Goal: Task Accomplishment & Management: Use online tool/utility

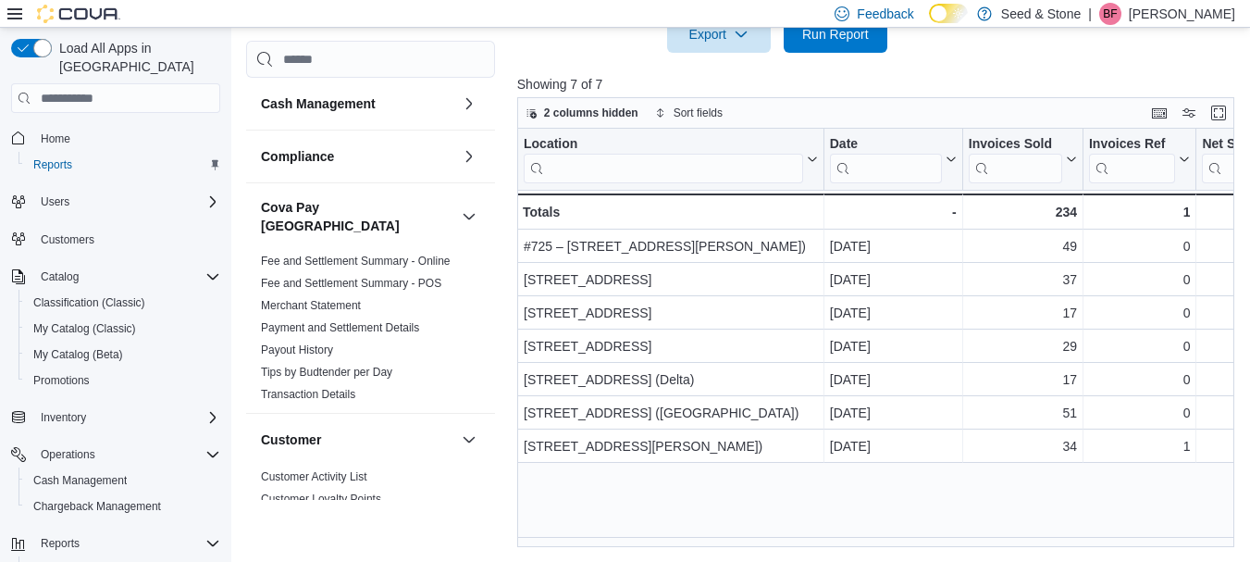
scroll to position [0, 259]
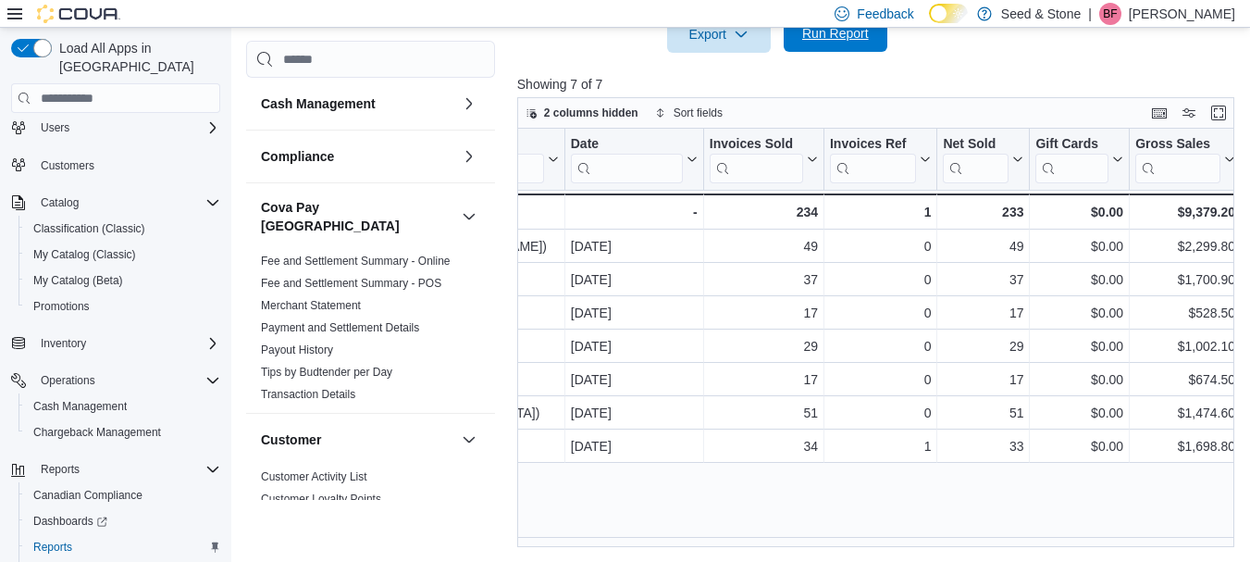
click at [861, 34] on span "Run Report" at bounding box center [835, 33] width 67 height 19
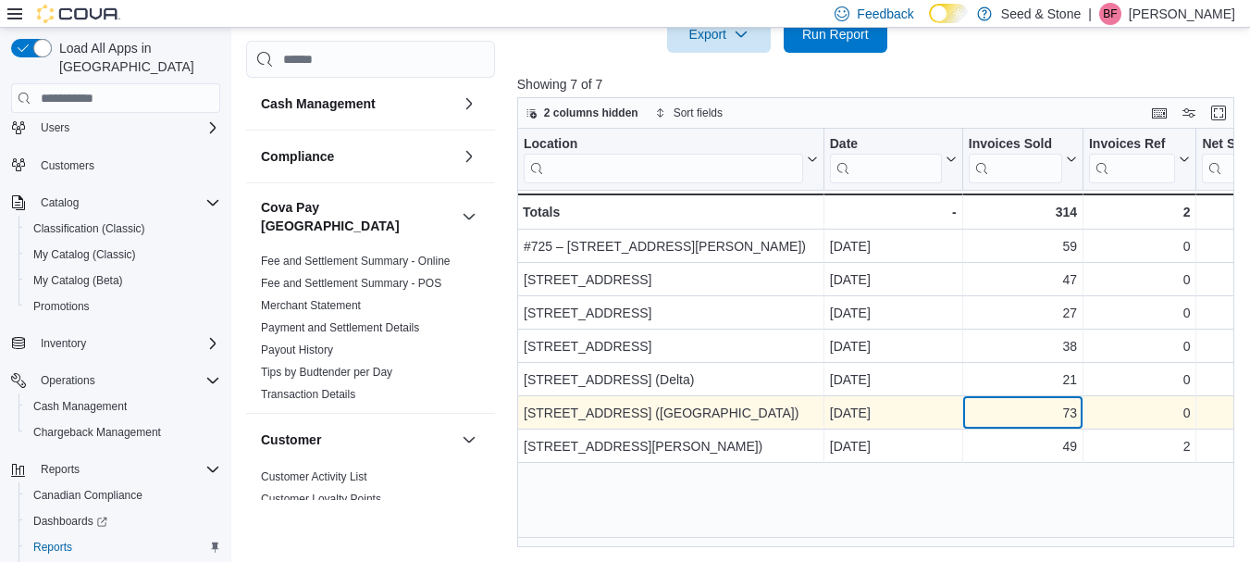
click at [1050, 428] on div "73 - Invoices Sold, column 3, row 6" at bounding box center [1023, 413] width 120 height 33
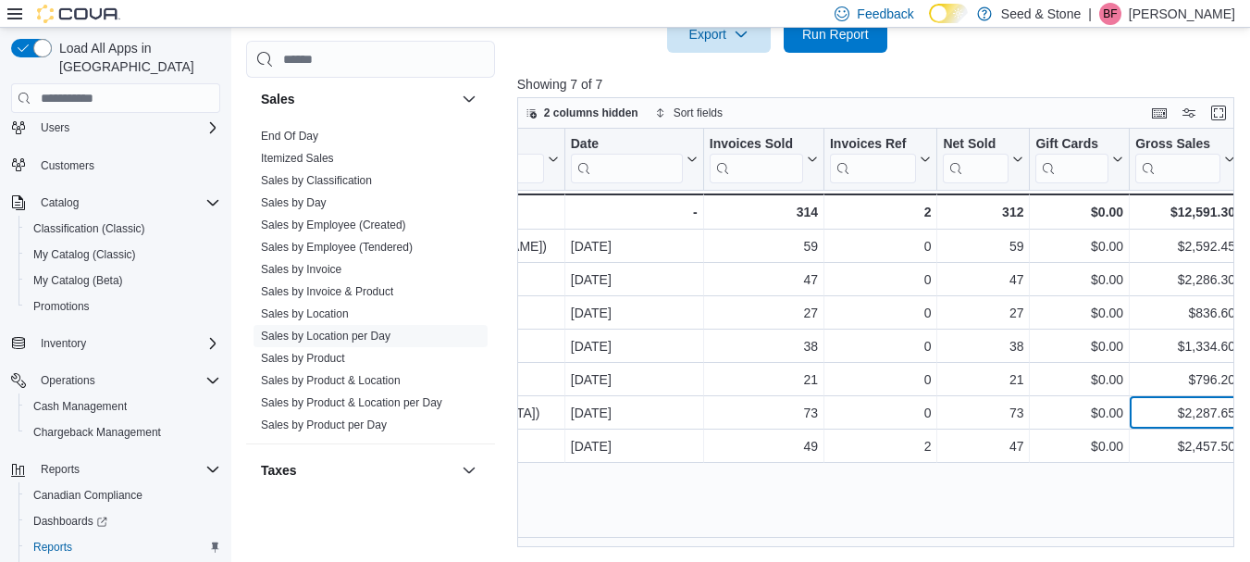
scroll to position [1397, 0]
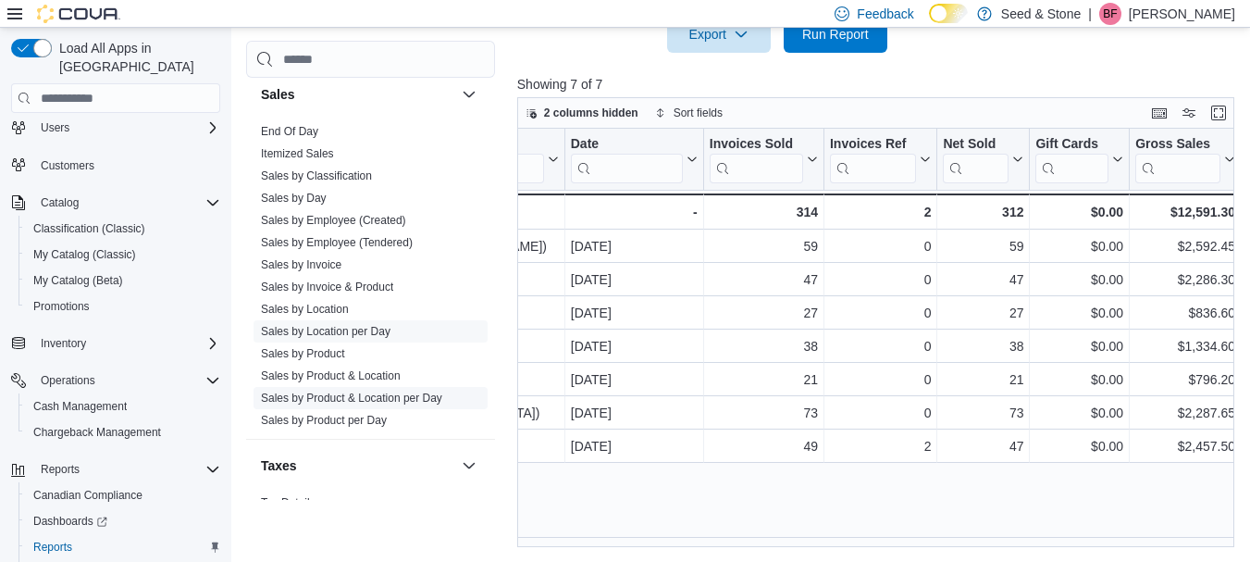
click at [398, 392] on link "Sales by Product & Location per Day" at bounding box center [351, 398] width 181 height 13
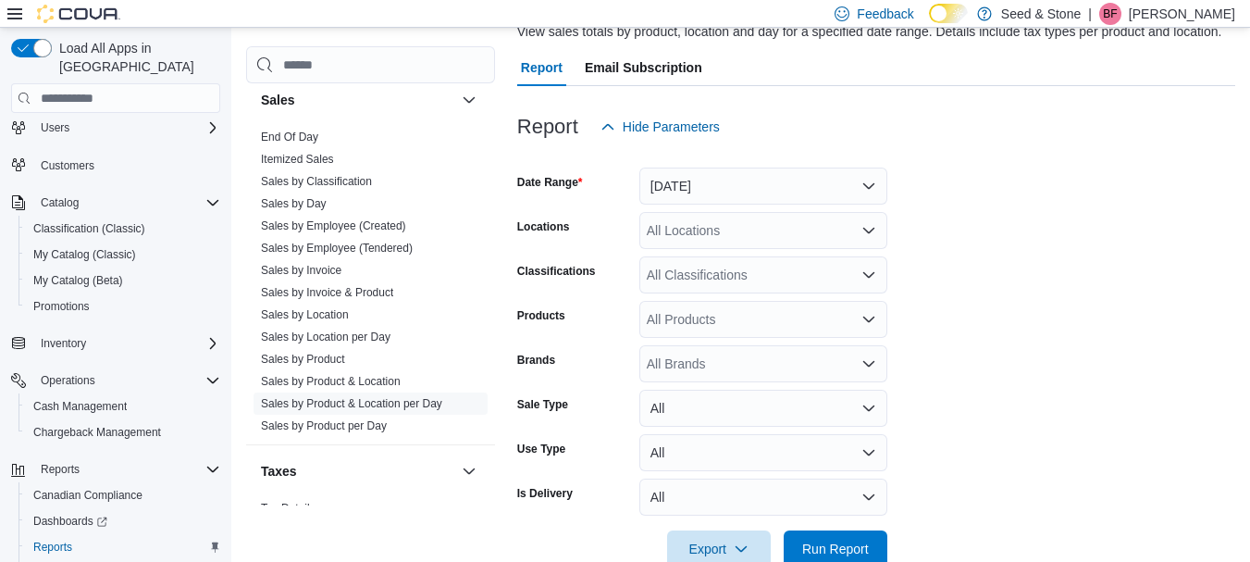
scroll to position [43, 0]
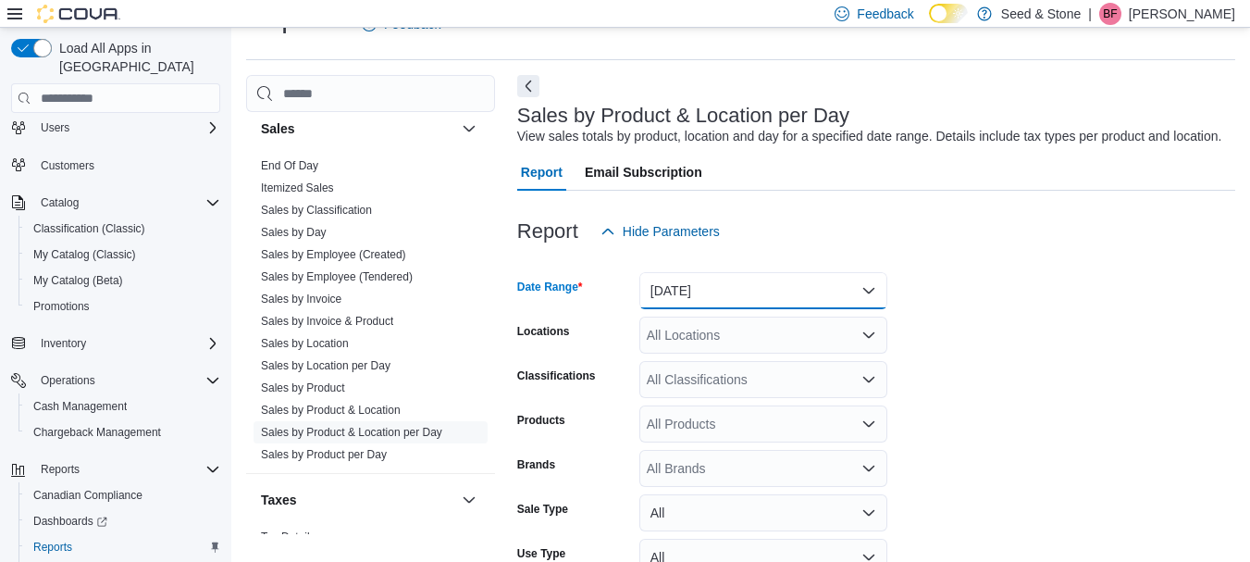
click at [873, 287] on button "[DATE]" at bounding box center [764, 290] width 248 height 37
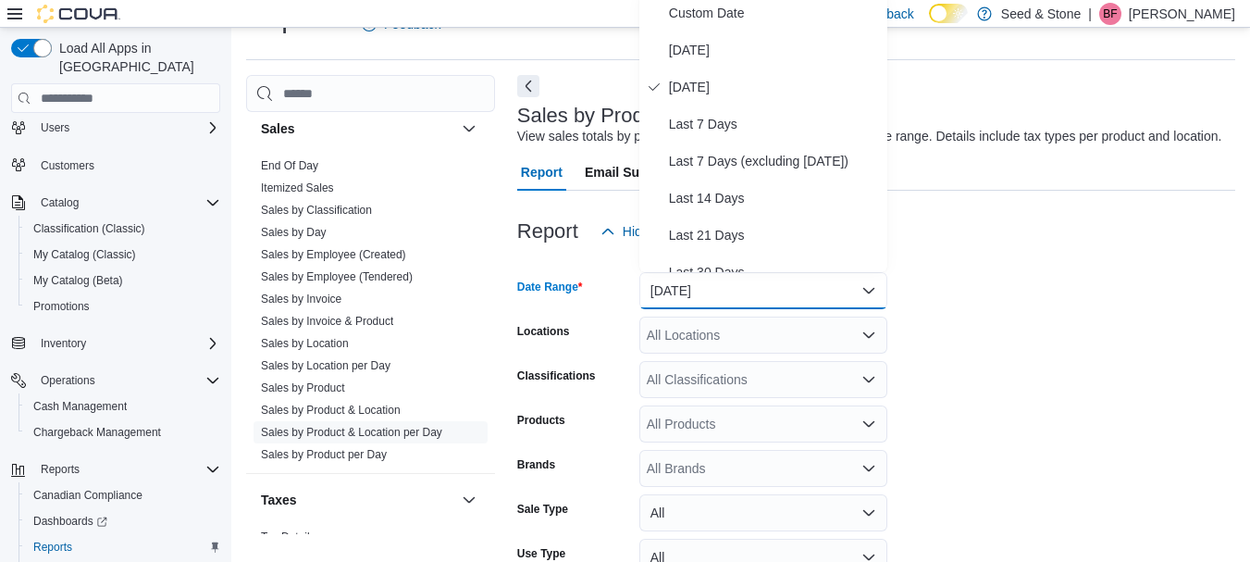
scroll to position [37, 0]
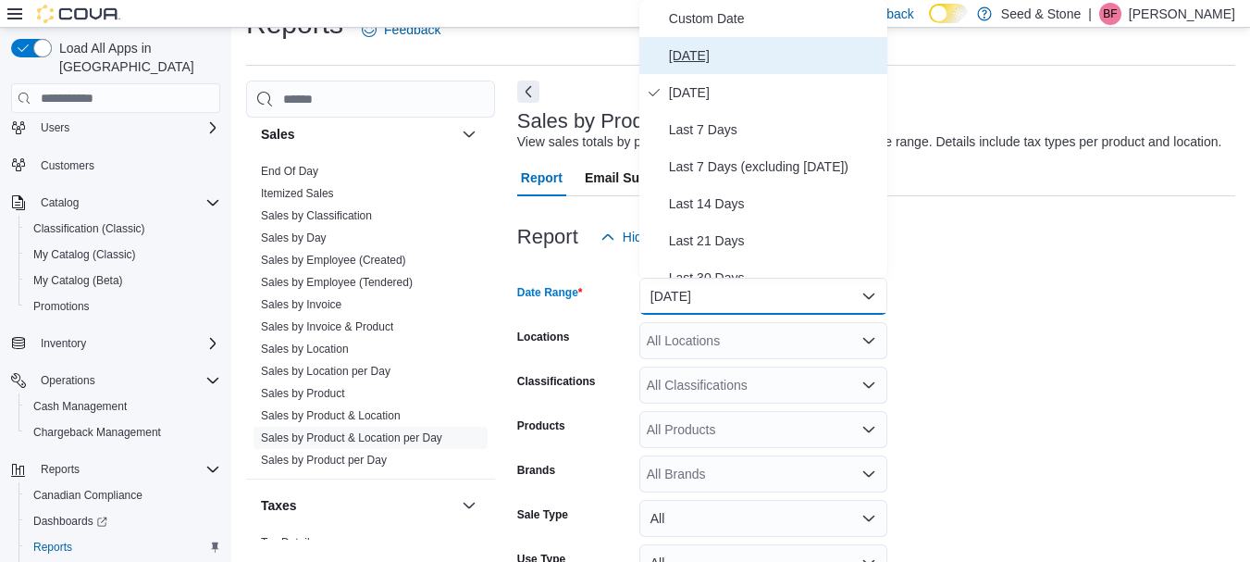
click at [698, 38] on button "[DATE]" at bounding box center [764, 55] width 248 height 37
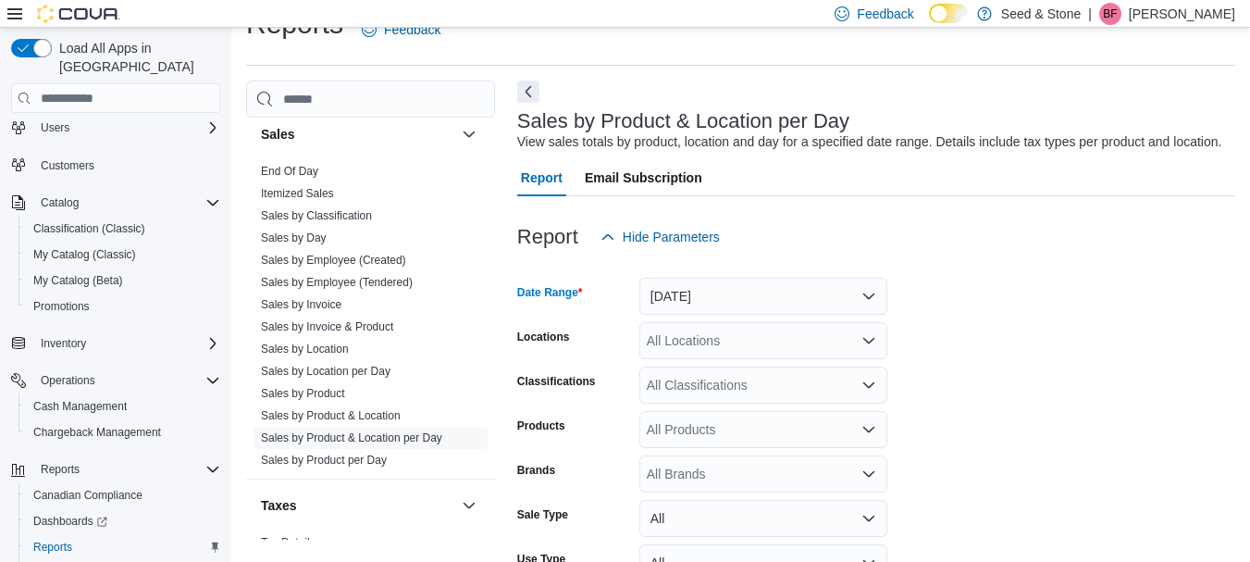
click at [986, 309] on form "Date Range [DATE] Locations All Locations Classifications All Classifications P…" at bounding box center [876, 466] width 718 height 422
click at [870, 340] on icon "Open list of options" at bounding box center [869, 340] width 15 height 15
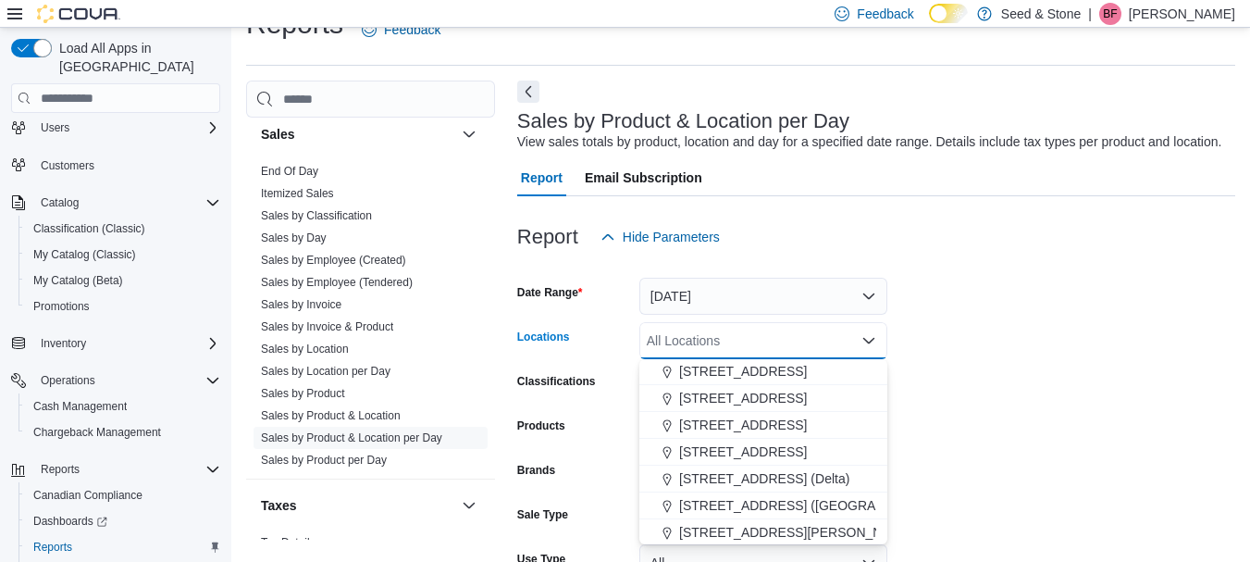
scroll to position [60, 0]
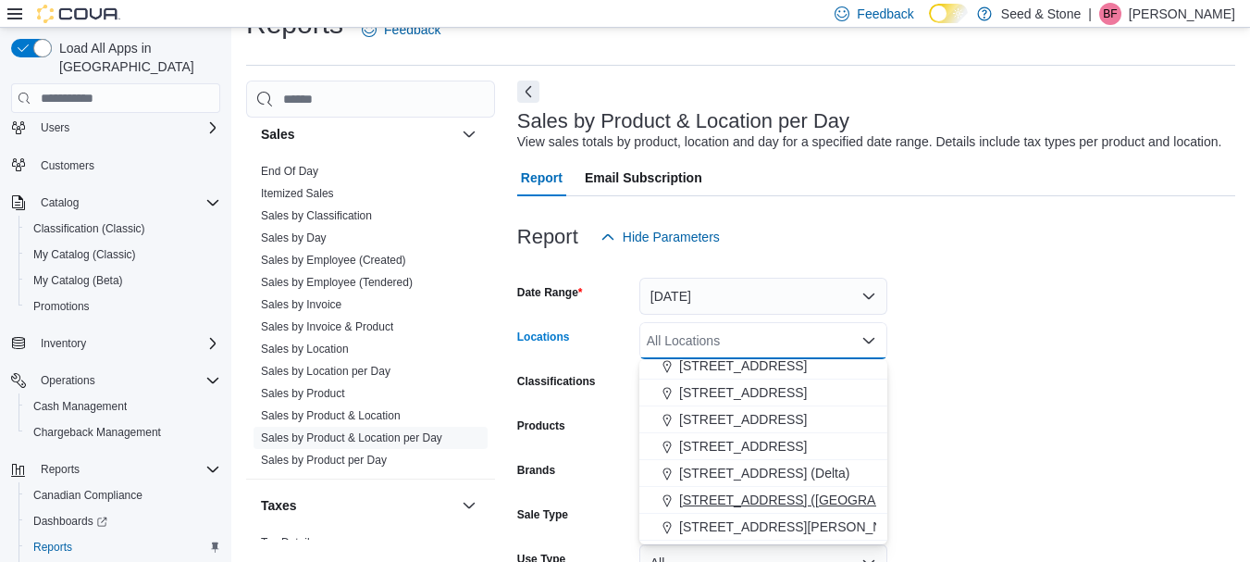
click at [812, 504] on span "[STREET_ADDRESS] ([GEOGRAPHIC_DATA])" at bounding box center [816, 500] width 275 height 19
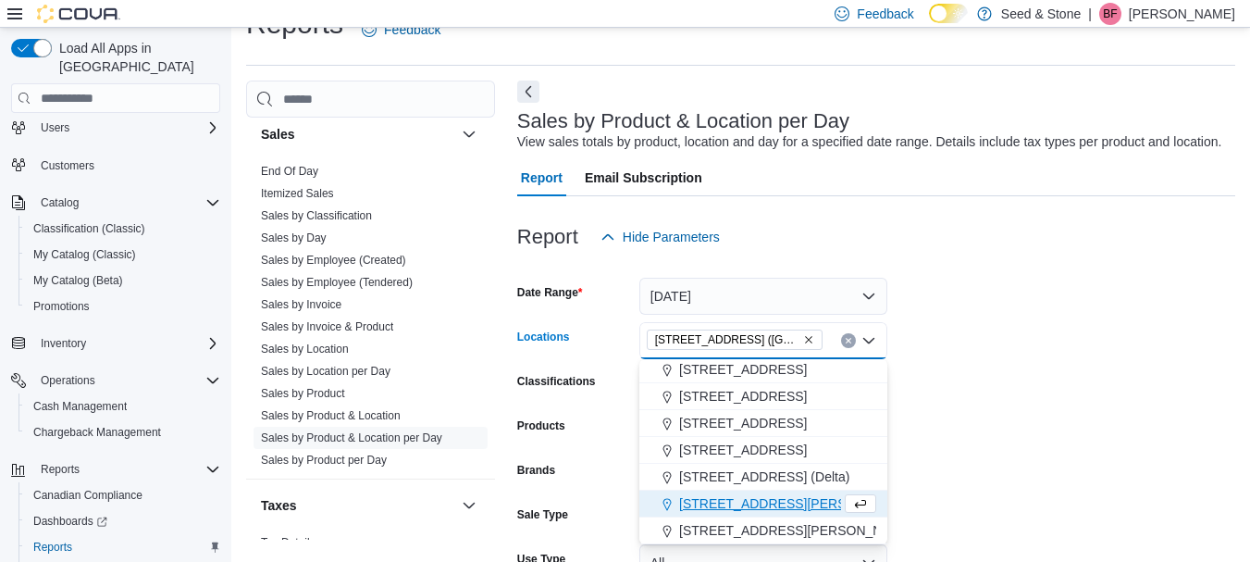
scroll to position [56, 0]
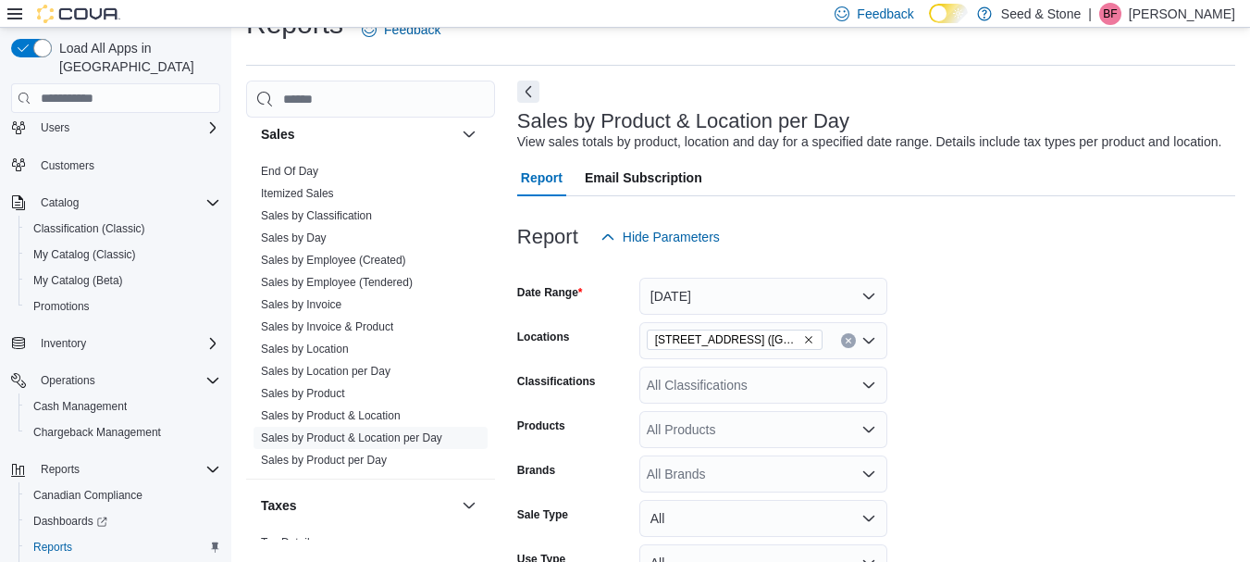
click at [1143, 399] on form "Date Range [DATE] Locations [STREET_ADDRESS]) Classifications All Classificatio…" at bounding box center [876, 466] width 718 height 422
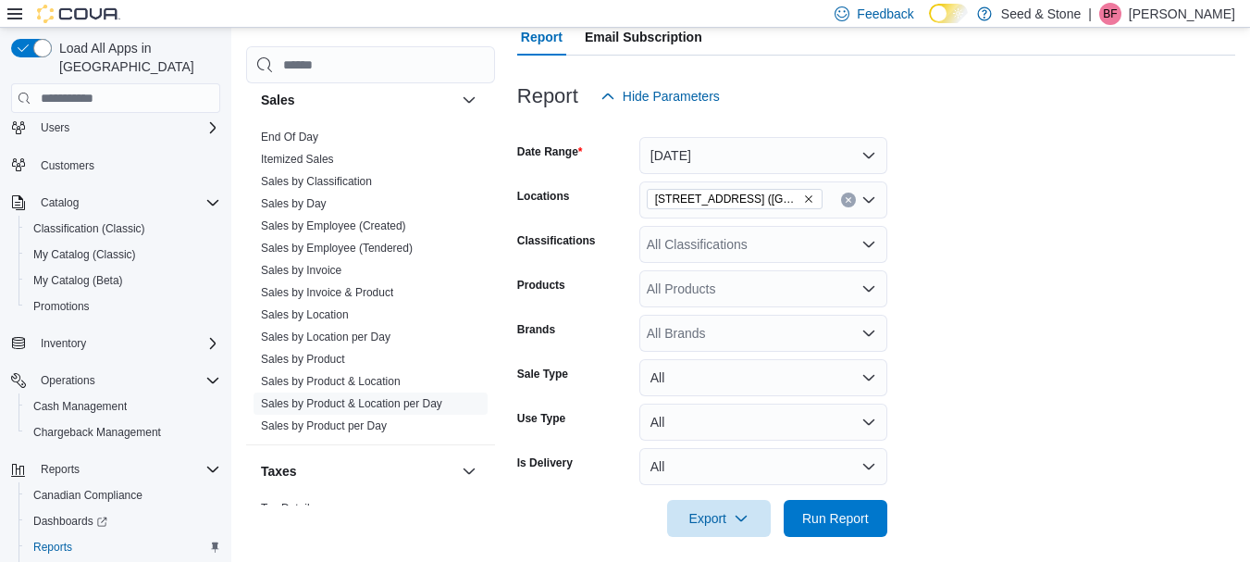
scroll to position [190, 0]
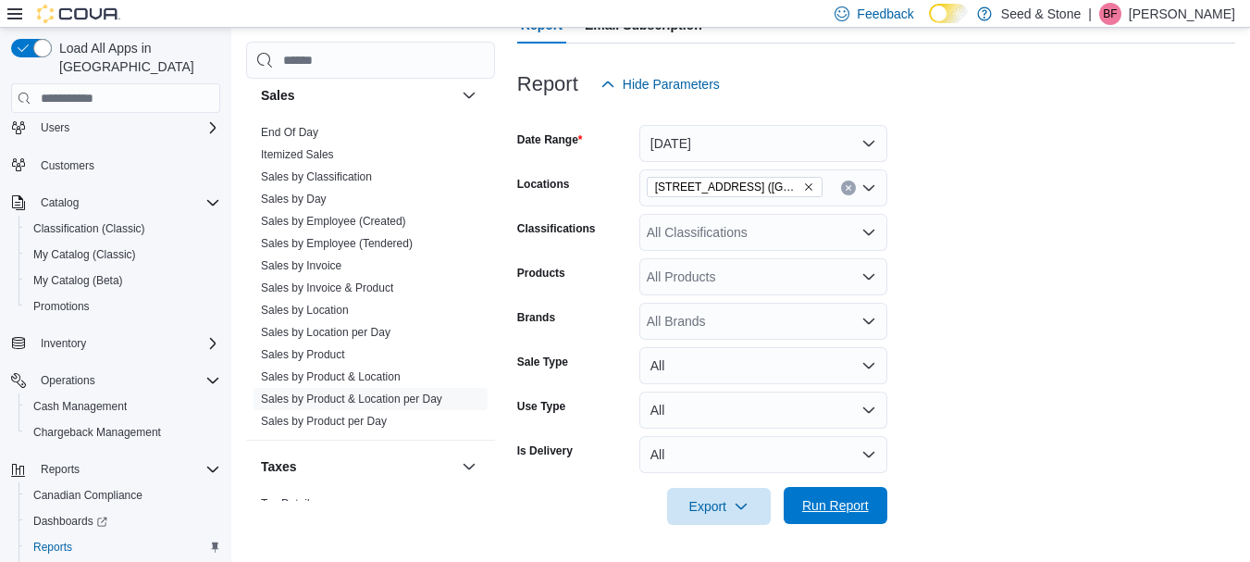
click at [858, 504] on span "Run Report" at bounding box center [835, 505] width 67 height 19
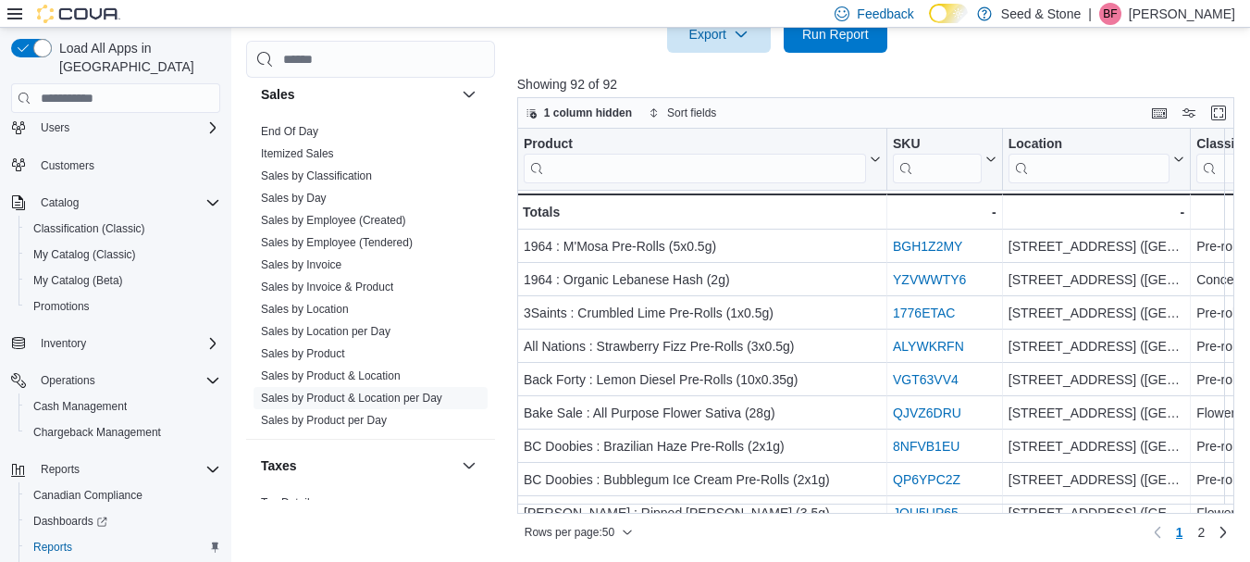
scroll to position [662, 0]
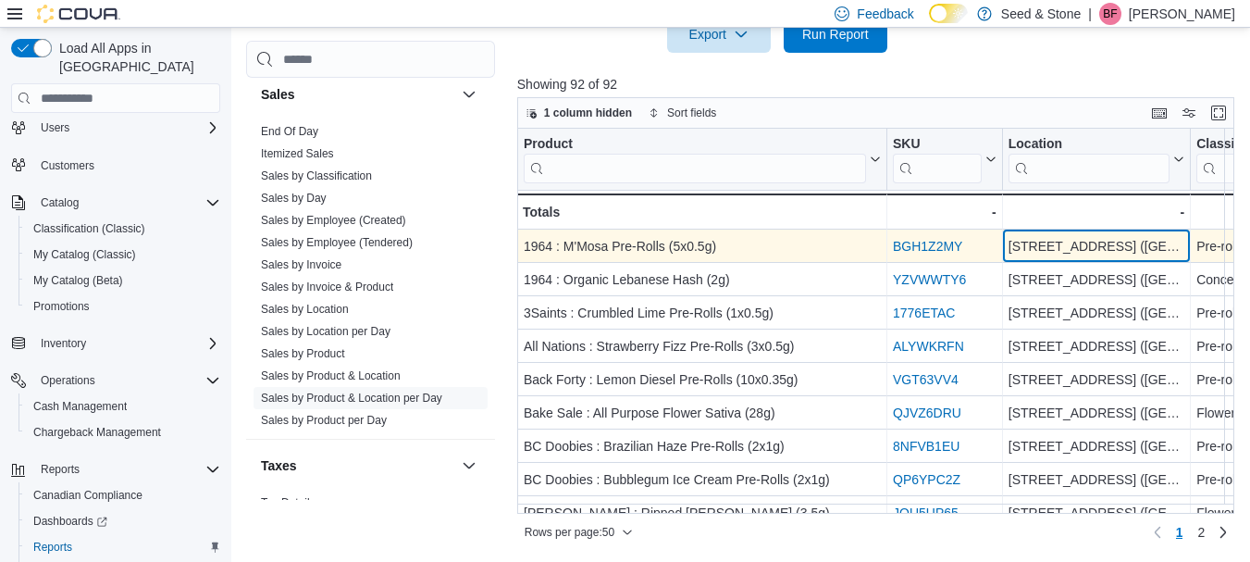
click at [1070, 246] on div "[STREET_ADDRESS] ([GEOGRAPHIC_DATA])" at bounding box center [1097, 247] width 176 height 22
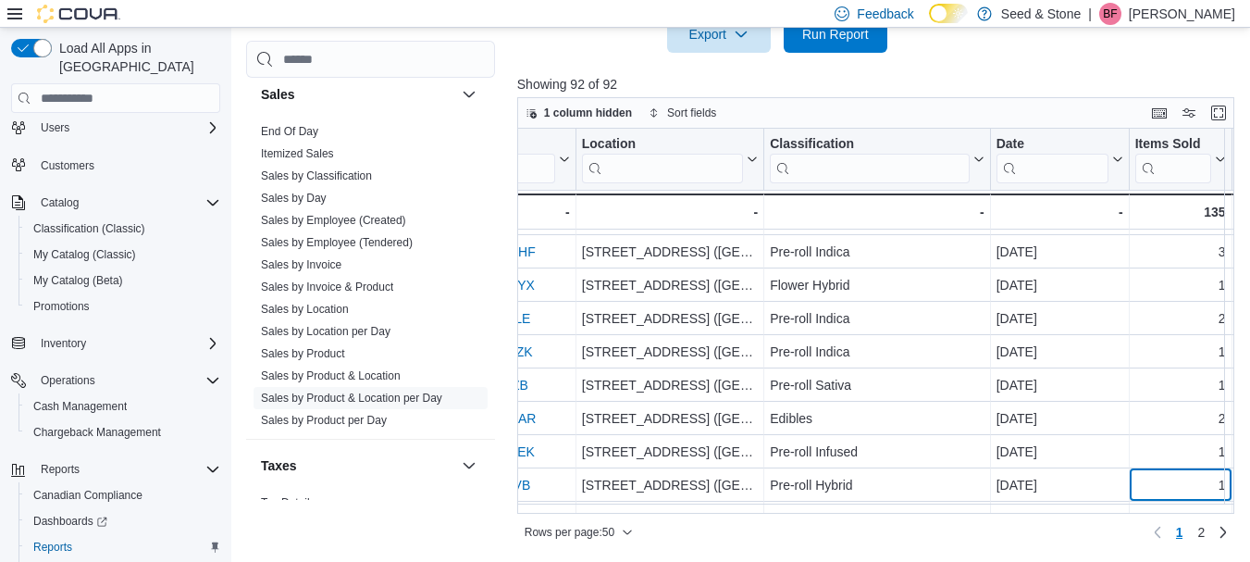
scroll to position [1391, 427]
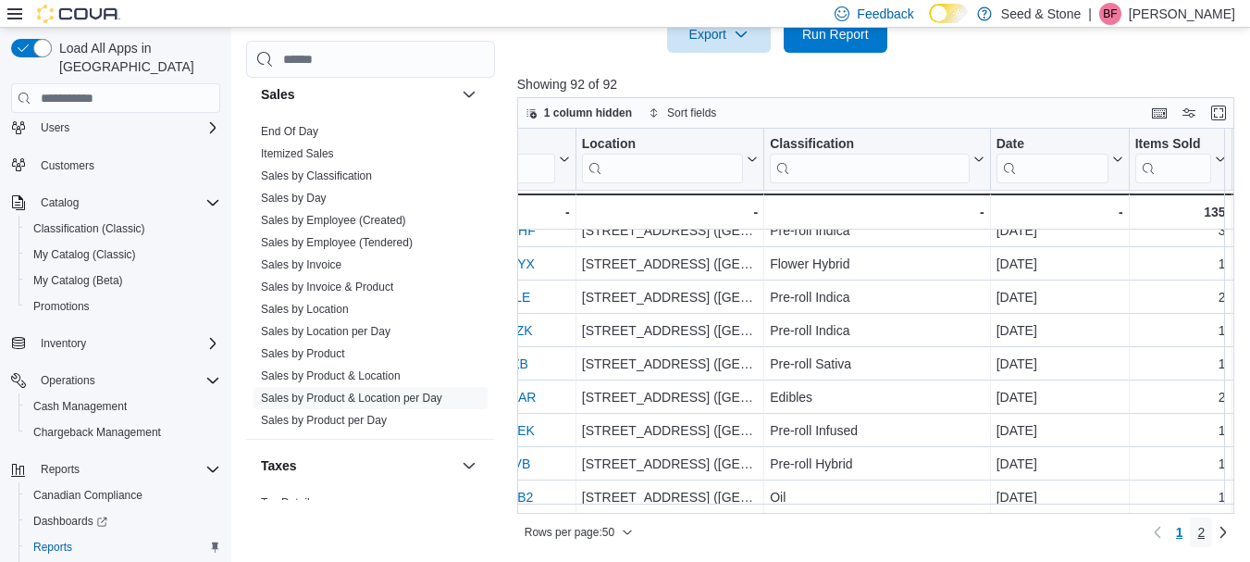
click at [1203, 531] on link "2" at bounding box center [1201, 532] width 22 height 30
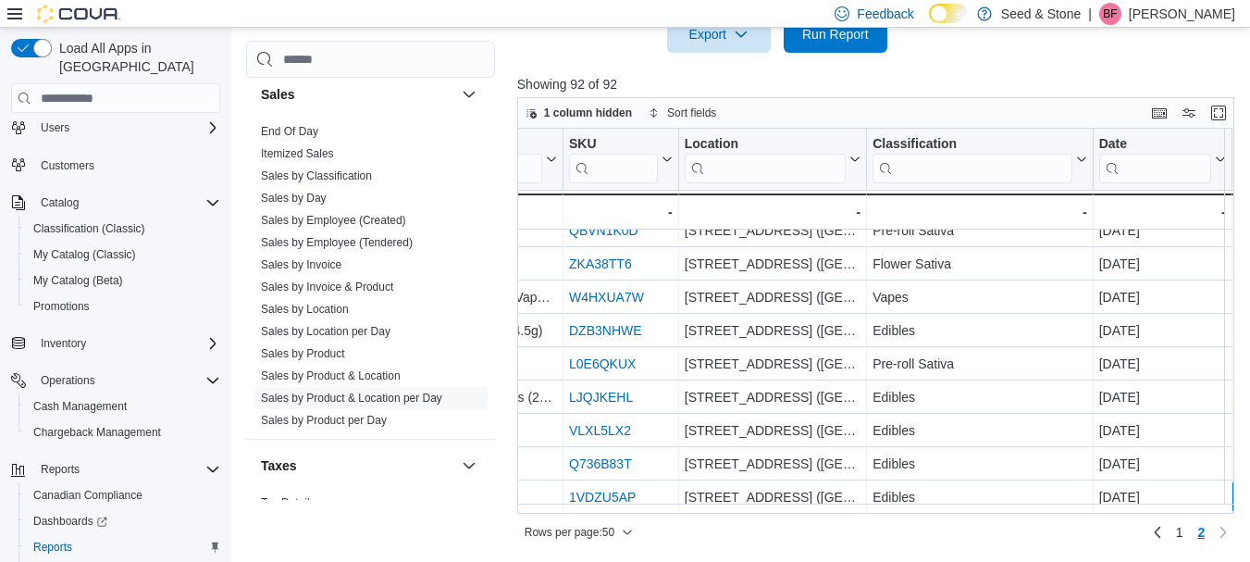
scroll to position [1124, 427]
